Goal: Go to known website: Access a specific website the user already knows

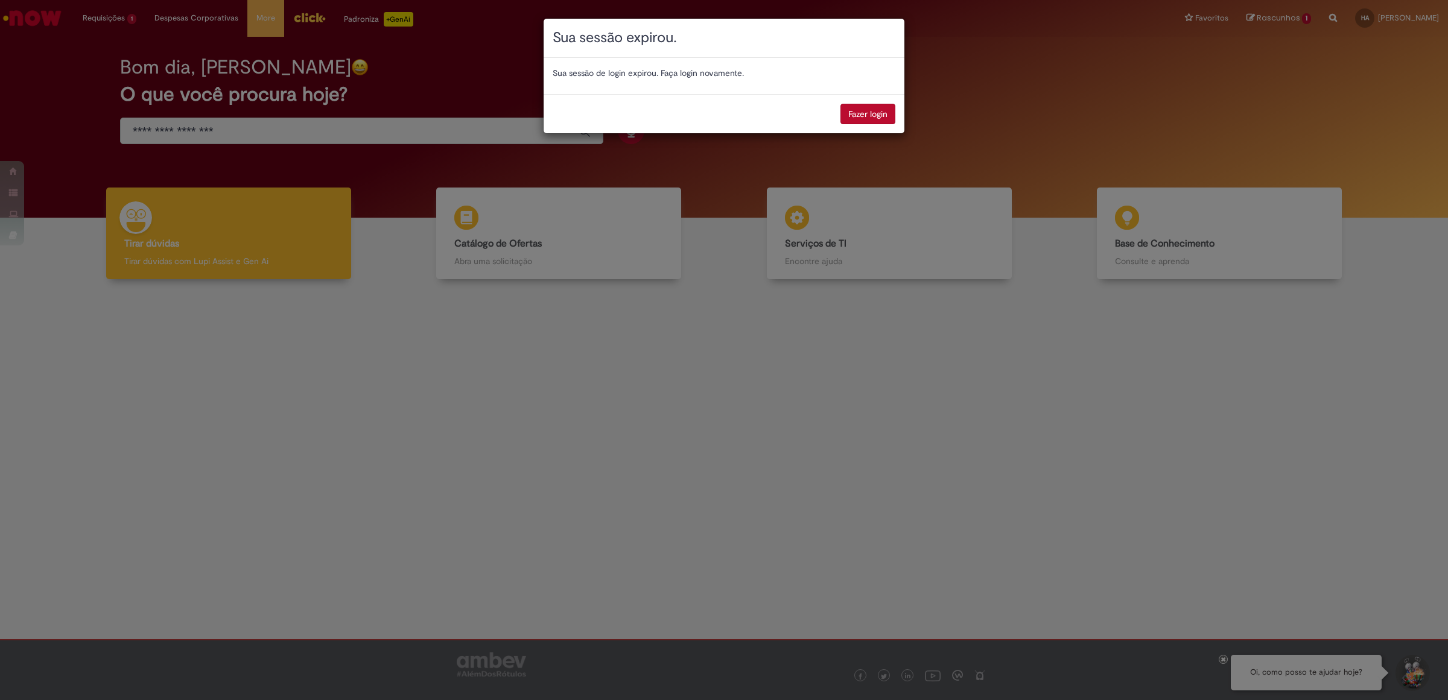
click at [876, 110] on button "Fazer login" at bounding box center [867, 114] width 55 height 21
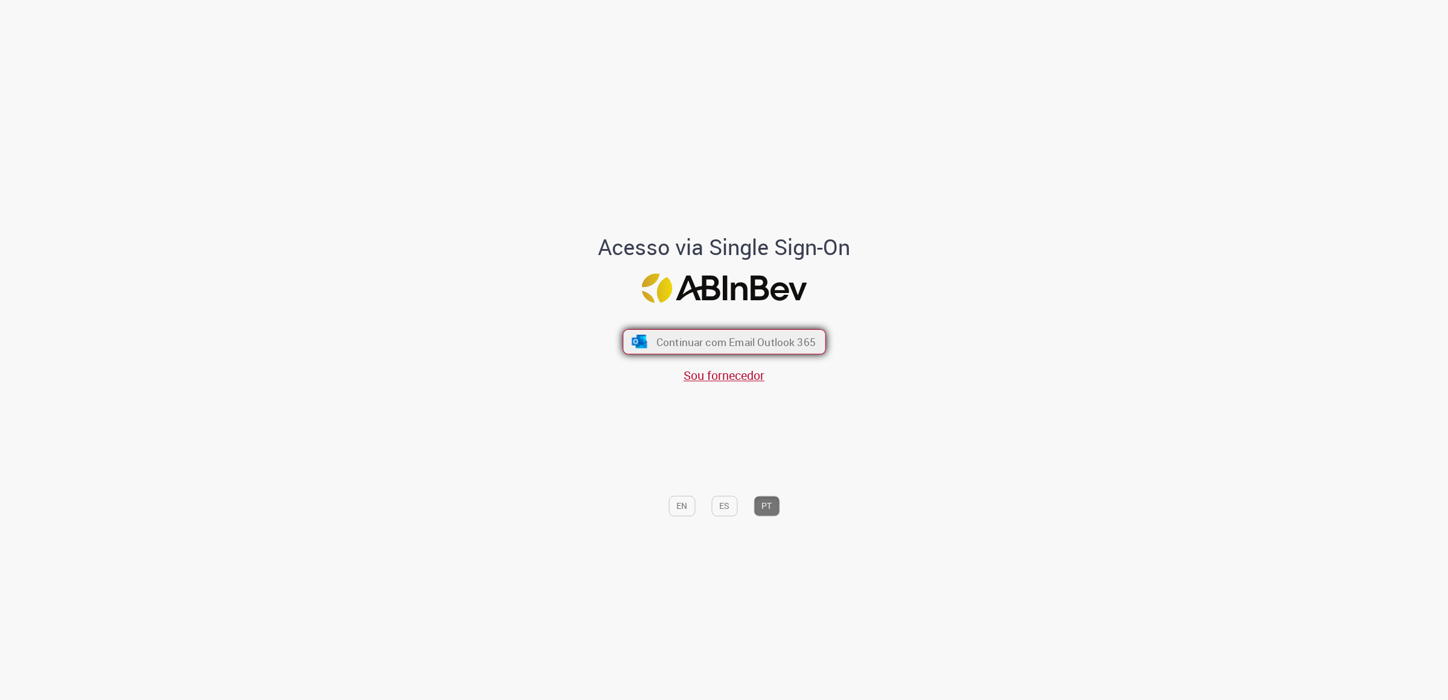
click at [759, 344] on span "Continuar com Email Outlook 365" at bounding box center [735, 342] width 159 height 14
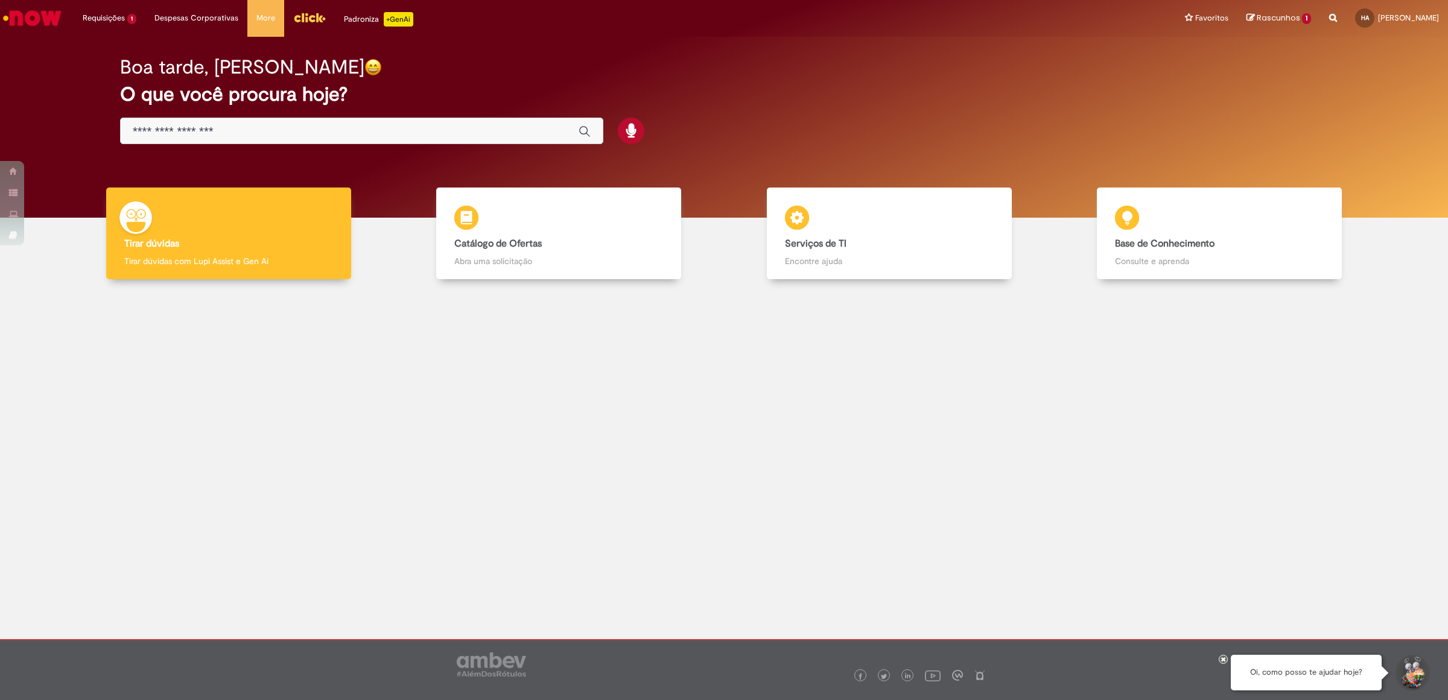
click at [314, 17] on img "Menu Cabeçalho" at bounding box center [309, 17] width 33 height 18
